Goal: Information Seeking & Learning: Learn about a topic

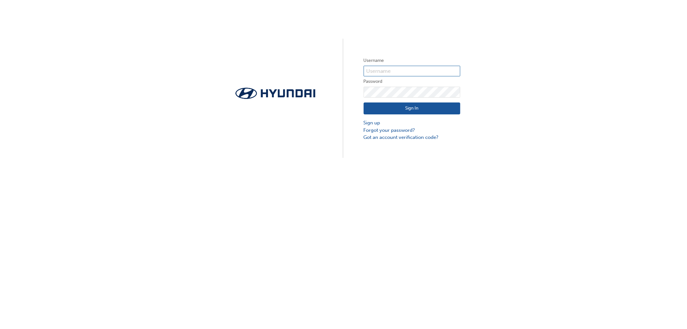
type input "32163"
click at [391, 71] on input "32163" at bounding box center [412, 71] width 97 height 11
click at [403, 110] on button "Sign In" at bounding box center [412, 108] width 97 height 12
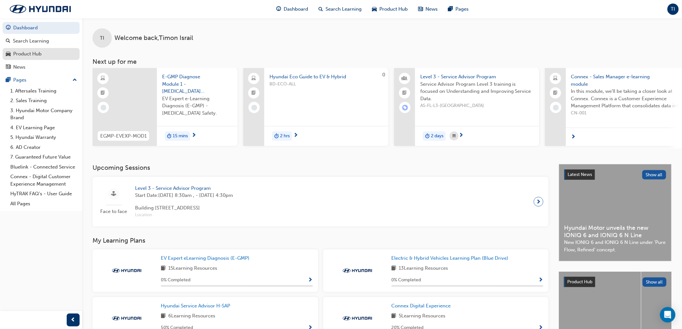
click at [33, 51] on div "Product Hub" at bounding box center [27, 53] width 28 height 7
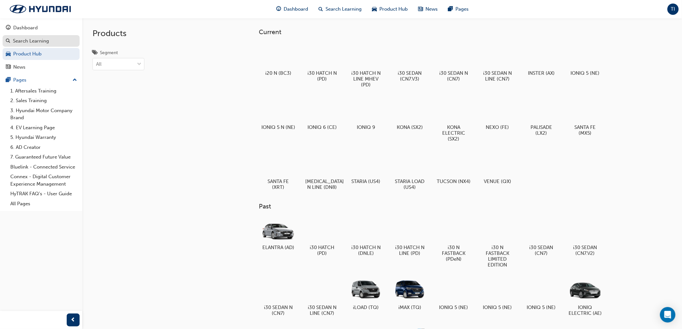
click at [36, 43] on div "Search Learning" at bounding box center [31, 40] width 36 height 7
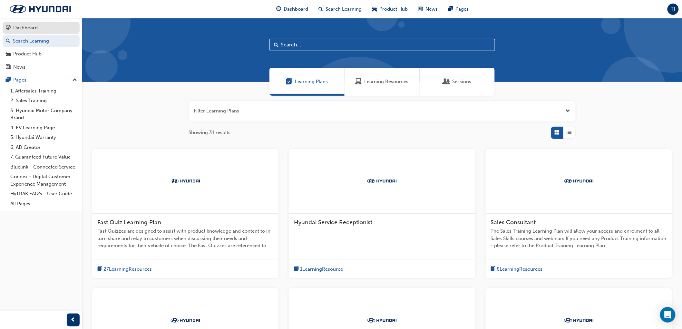
click at [33, 29] on div "Dashboard" at bounding box center [25, 27] width 24 height 7
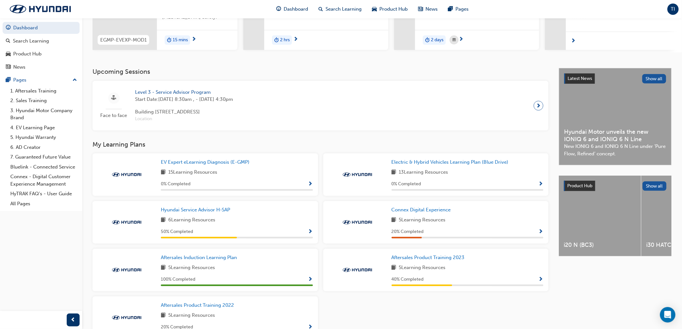
scroll to position [107, 0]
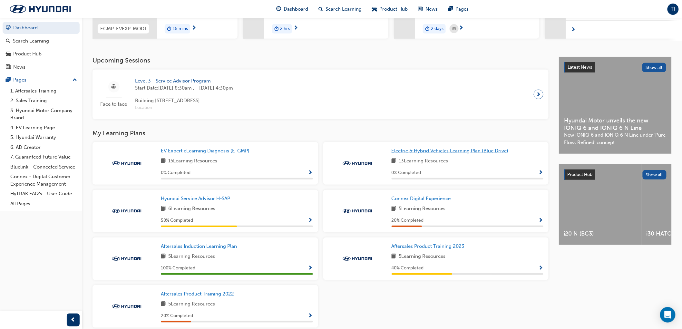
click at [437, 151] on span "Electric & Hybrid Vehicles Learning Plan (Blue Drive)" at bounding box center [449, 151] width 117 height 6
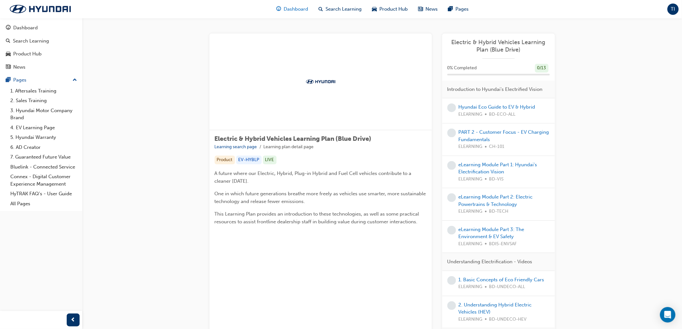
click at [301, 11] on span "Dashboard" at bounding box center [296, 8] width 24 height 7
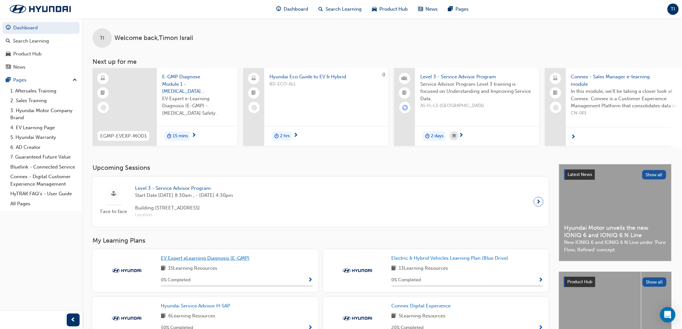
click at [206, 261] on span "EV Expert eLearning Diagnosis (E-GMP)" at bounding box center [205, 258] width 89 height 6
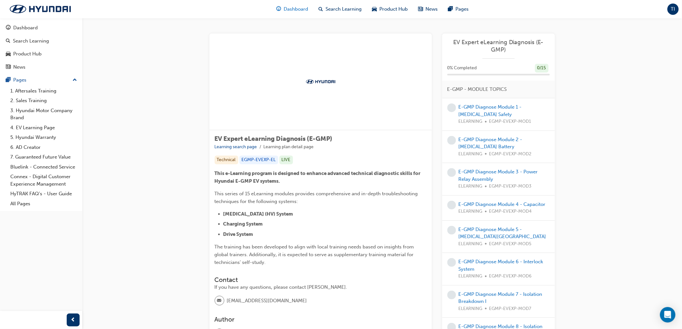
click at [287, 7] on span "Dashboard" at bounding box center [296, 8] width 24 height 7
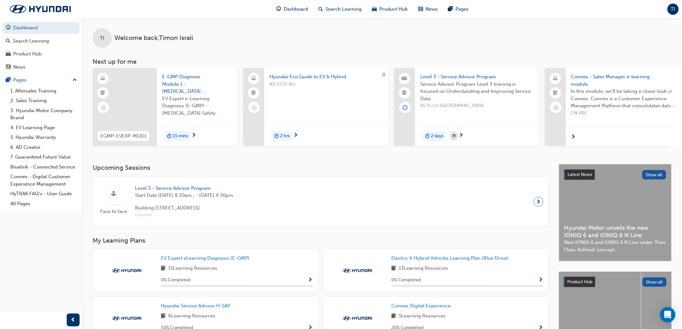
click at [179, 79] on span "E-GMP Diagnose Module 1 - [MEDICAL_DATA] Safety" at bounding box center [197, 84] width 70 height 22
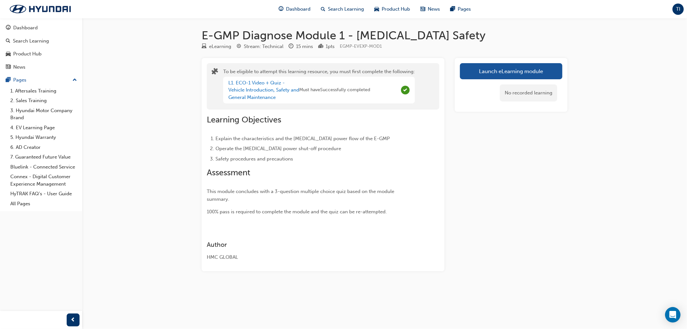
click at [300, 2] on div "Dashboard Search Learning Product Hub News Pages" at bounding box center [375, 9] width 208 height 18
click at [301, 8] on span "Dashboard" at bounding box center [298, 8] width 24 height 7
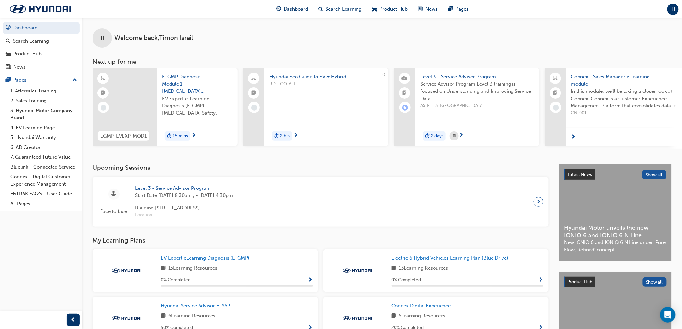
drag, startPoint x: 289, startPoint y: 147, endPoint x: 329, endPoint y: 150, distance: 40.4
click at [329, 149] on div "EGMP-EVEXP-MOD1 E-GMP Diagnose Module 1 - [MEDICAL_DATA] Safety EV Expert e-Lea…" at bounding box center [386, 108] width 589 height 81
drag, startPoint x: 466, startPoint y: 147, endPoint x: 523, endPoint y: 147, distance: 56.4
click at [526, 146] on div "Level 3 - Service Advisor Program Service Advisor Program Level 3 training is f…" at bounding box center [466, 108] width 145 height 81
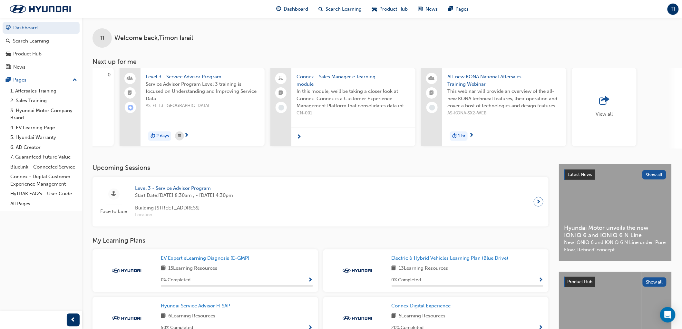
scroll to position [0, 314]
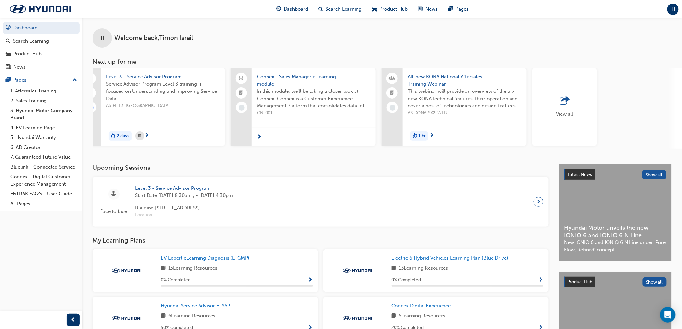
click at [564, 100] on span "outbound-icon" at bounding box center [565, 100] width 10 height 9
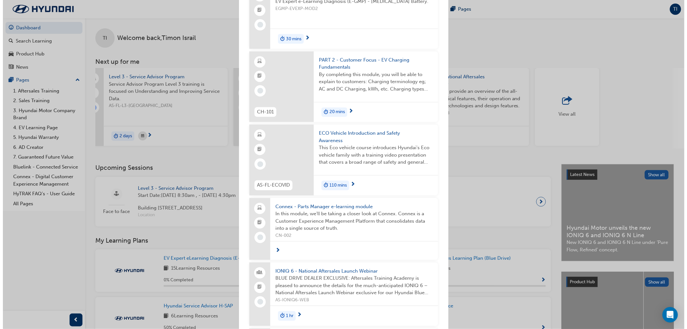
scroll to position [465, 0]
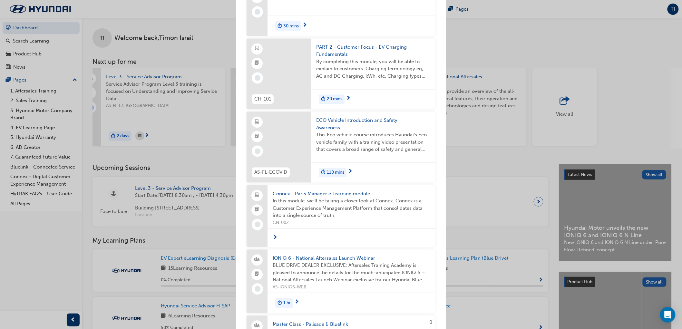
click at [358, 121] on span "ECO Vehicle Introduction and Safety Awareness" at bounding box center [373, 124] width 114 height 14
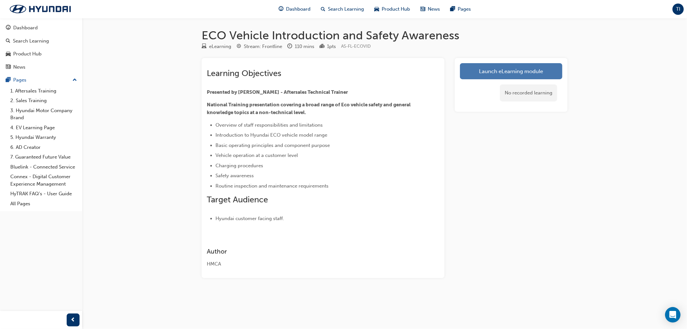
click at [497, 77] on link "Launch eLearning module" at bounding box center [511, 71] width 102 height 16
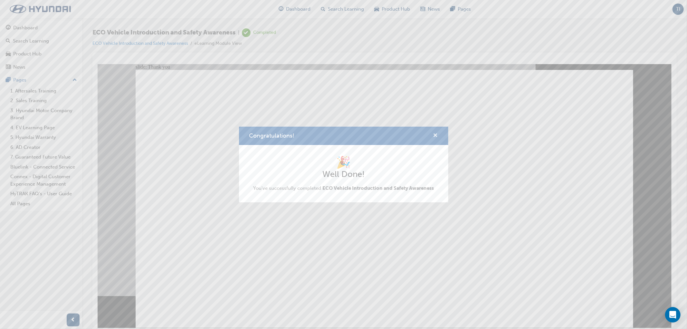
click at [435, 136] on span "cross-icon" at bounding box center [435, 136] width 5 height 6
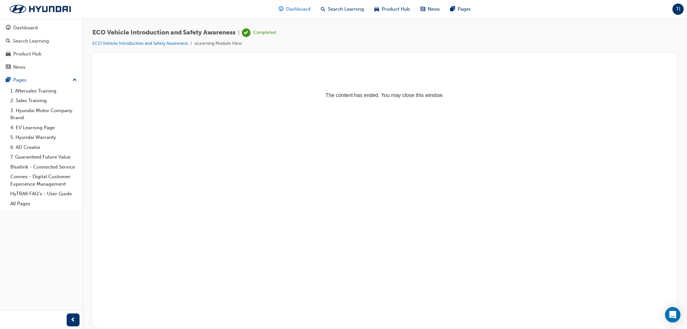
click at [301, 11] on span "Dashboard" at bounding box center [298, 8] width 24 height 7
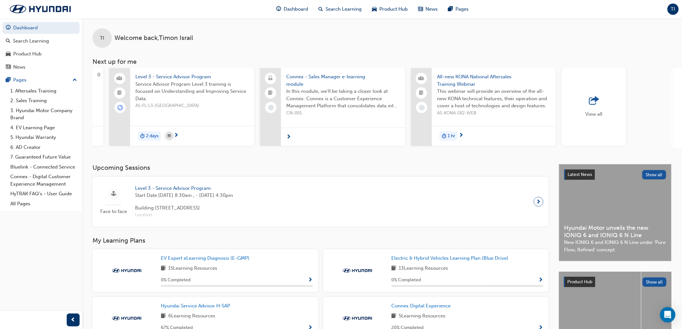
scroll to position [0, 314]
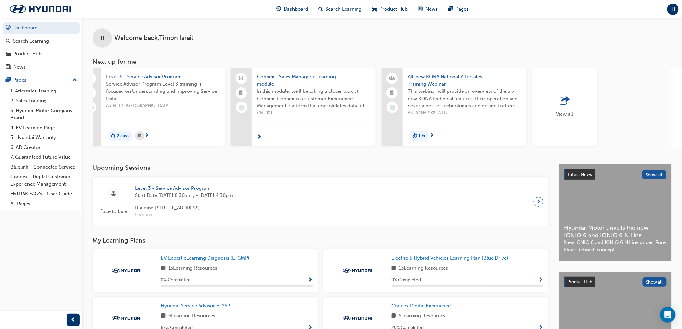
click at [559, 111] on span "View all" at bounding box center [564, 114] width 17 height 6
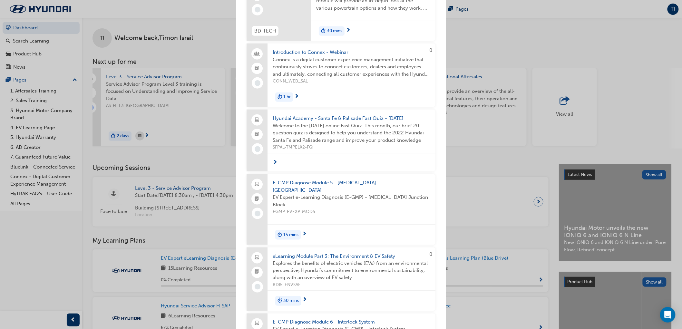
scroll to position [1289, 0]
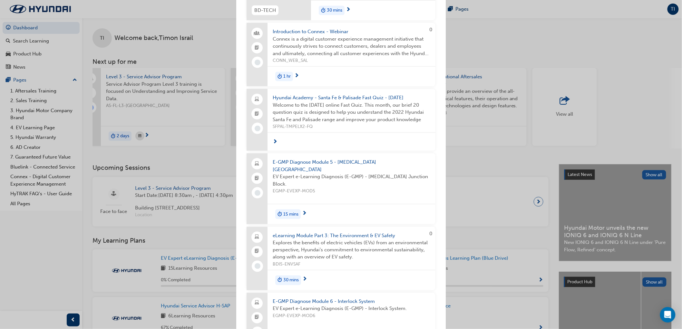
click at [492, 159] on div "Next up for me EGMP-EVEXP-MOD1 E-GMP Diagnose Module 1 - [MEDICAL_DATA] Safety …" at bounding box center [341, 164] width 682 height 329
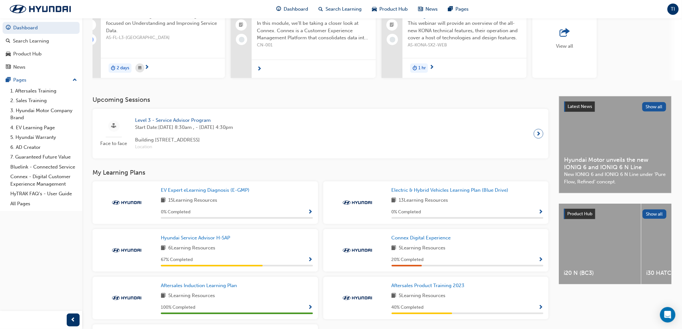
scroll to position [0, 0]
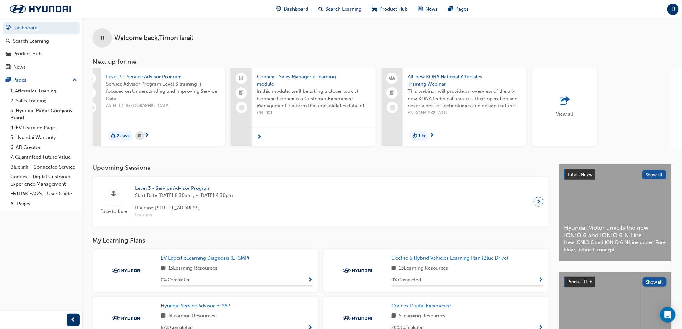
click at [675, 7] on span "TI" at bounding box center [673, 8] width 4 height 7
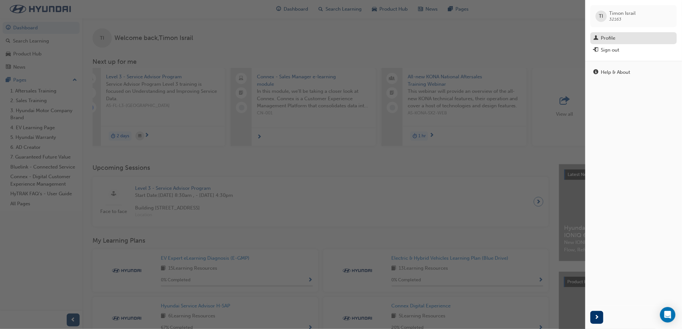
click at [599, 34] on link "Profile" at bounding box center [633, 38] width 86 height 12
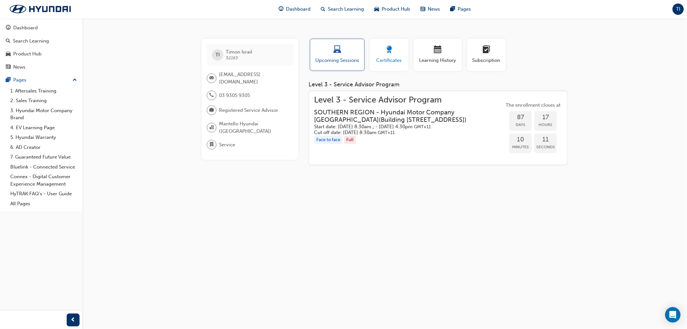
click at [394, 53] on div "button" at bounding box center [389, 51] width 29 height 10
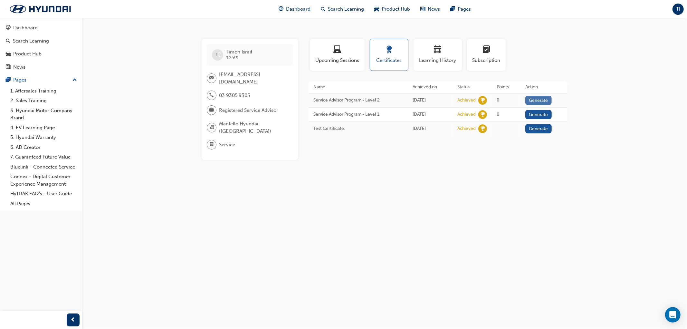
click at [546, 98] on button "Generate" at bounding box center [538, 100] width 26 height 9
click at [546, 101] on link "Download PDF" at bounding box center [537, 99] width 30 height 5
click at [542, 111] on button "Generate" at bounding box center [535, 113] width 26 height 9
click at [551, 113] on link "Download PDF" at bounding box center [537, 113] width 30 height 5
click at [292, 14] on div "Dashboard" at bounding box center [295, 9] width 42 height 13
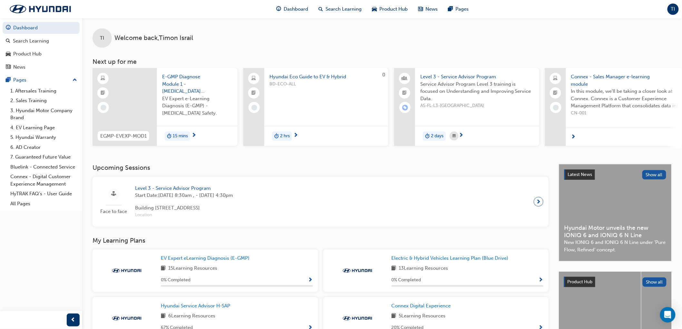
click at [672, 8] on span "TI" at bounding box center [673, 8] width 4 height 7
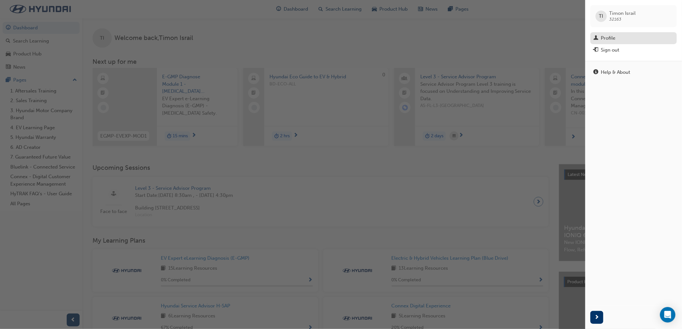
click at [606, 40] on div "Profile" at bounding box center [608, 37] width 14 height 7
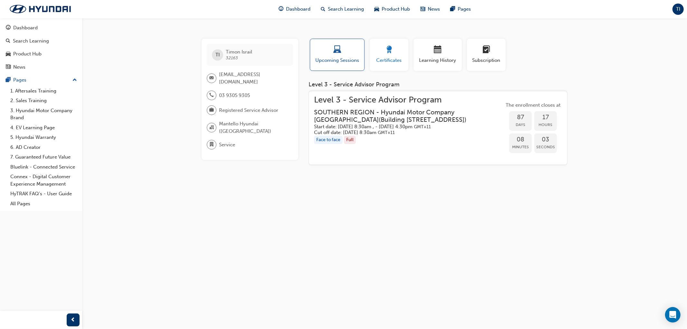
click at [400, 52] on div "button" at bounding box center [389, 51] width 29 height 10
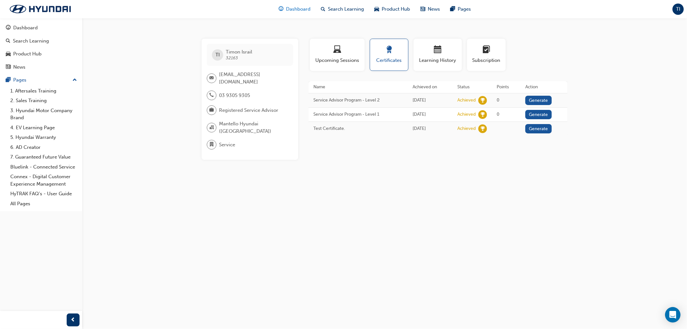
click at [301, 8] on span "Dashboard" at bounding box center [298, 8] width 24 height 7
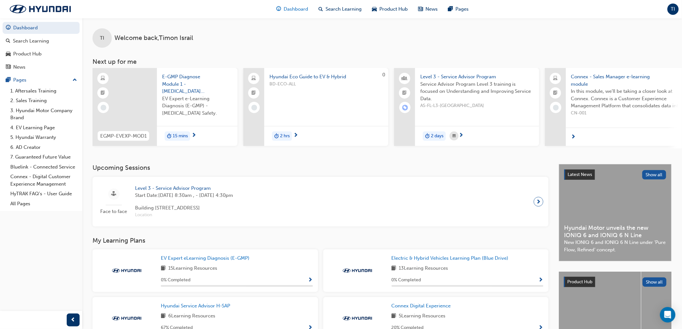
click at [284, 9] on span "Dashboard" at bounding box center [296, 8] width 24 height 7
click at [394, 9] on span "Product Hub" at bounding box center [393, 8] width 28 height 7
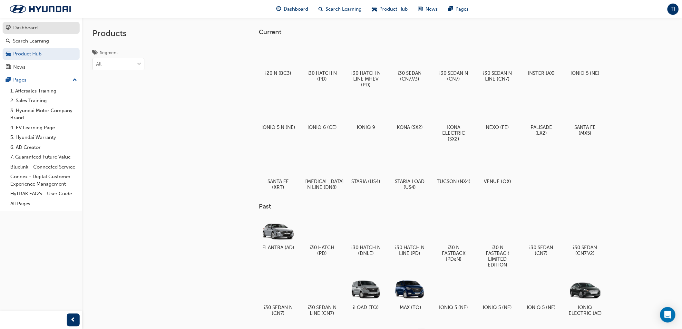
click at [38, 31] on div "Dashboard" at bounding box center [41, 28] width 71 height 8
